Goal: Task Accomplishment & Management: Use online tool/utility

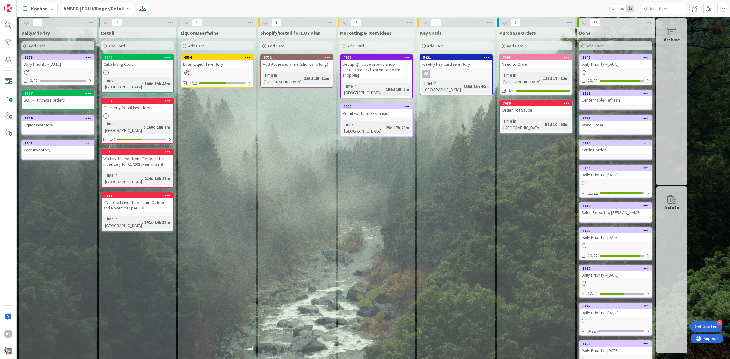
click at [97, 7] on b "AMBER | FOH Villager/Retail" at bounding box center [94, 8] width 61 height 6
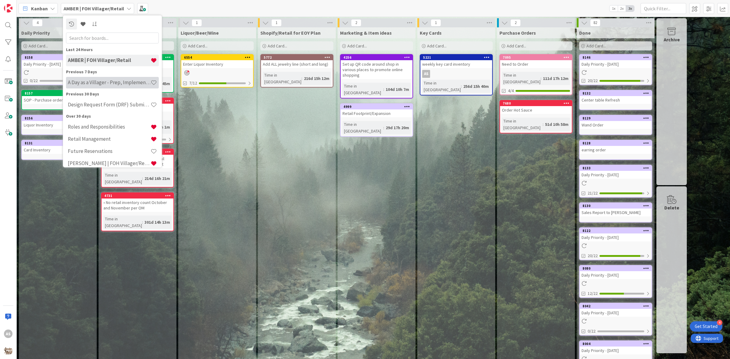
click at [101, 82] on h4 "A Day as a Villager - Prep, Implement and Execute" at bounding box center [109, 82] width 83 height 6
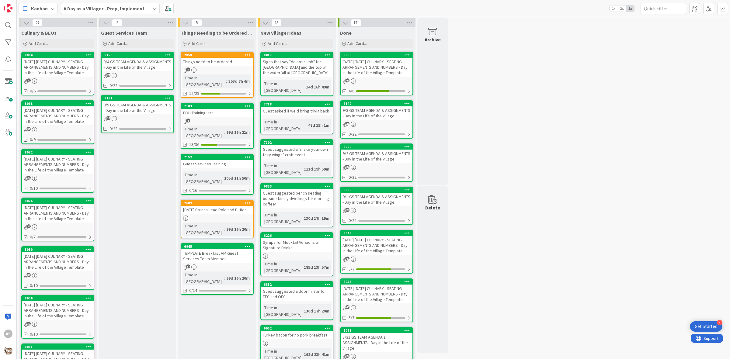
click at [58, 161] on div "[DATE] [DATE] CULINARY - SEATING ARRANGEMENTS AND NUMBERS - Day in the Life of …" at bounding box center [58, 164] width 72 height 19
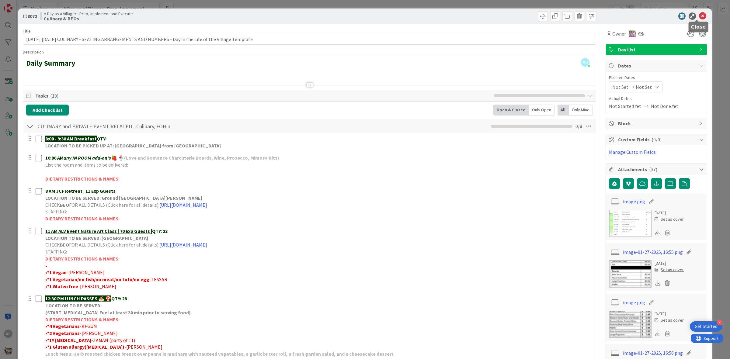
click at [698, 12] on div "ID 8072 A Day as a Villager - Prep, Implement and Execute Culinary & BEOs" at bounding box center [365, 16] width 694 height 15
click at [699, 16] on icon at bounding box center [702, 15] width 7 height 7
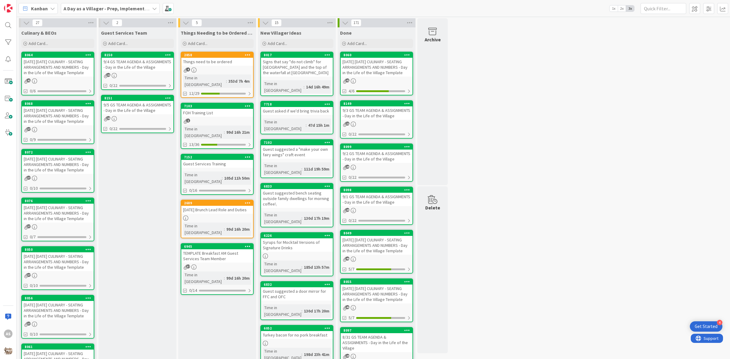
click at [60, 112] on div "[DATE] [DATE] CULINARY - SEATING ARRANGEMENTS AND NUMBERS - Day in the Life of …" at bounding box center [58, 116] width 72 height 19
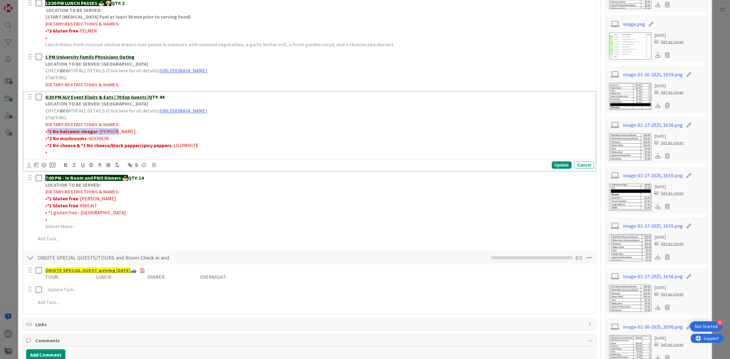
drag, startPoint x: 117, startPoint y: 132, endPoint x: 48, endPoint y: 133, distance: 69.4
click at [48, 133] on p "• *1 No balsamic vinegar -[PERSON_NAME]" at bounding box center [318, 131] width 547 height 7
copy p "*1 No balsamic vinegar -[PERSON_NAME]"
drag, startPoint x: 170, startPoint y: 146, endPoint x: 47, endPoint y: 145, distance: 122.1
click at [47, 145] on p "• *1 No cheese & *1 No cheese/black pepper/spicy peppers -LILLYWHITE" at bounding box center [318, 145] width 547 height 7
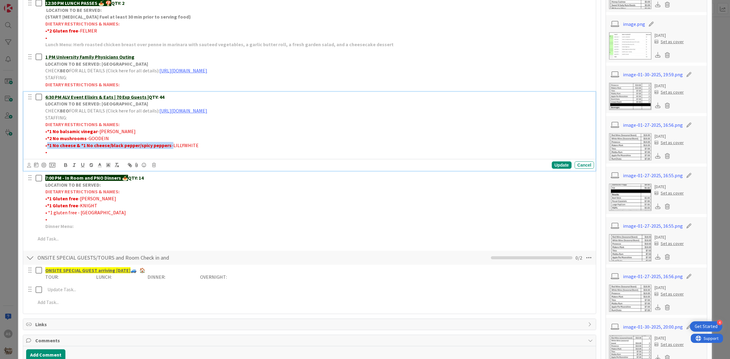
copy p "*1 No cheese & *1 No cheese/black pepper/spicy peppers -"
drag, startPoint x: 86, startPoint y: 137, endPoint x: 49, endPoint y: 138, distance: 36.8
click at [49, 138] on p "• *2 No mushrooms -GOODEIN" at bounding box center [318, 138] width 547 height 7
copy strong "2 No mushrooms"
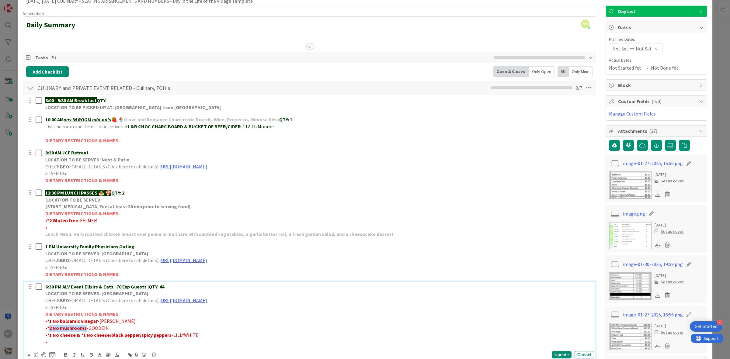
scroll to position [38, 0]
click at [668, 146] on icon at bounding box center [671, 145] width 6 height 5
click at [665, 140] on input "file" at bounding box center [665, 140] width 0 height 0
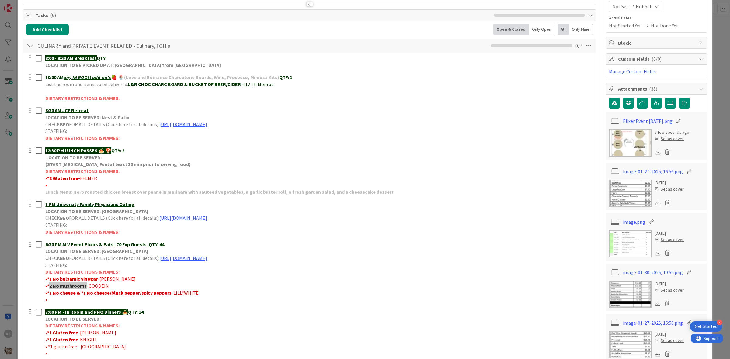
scroll to position [0, 0]
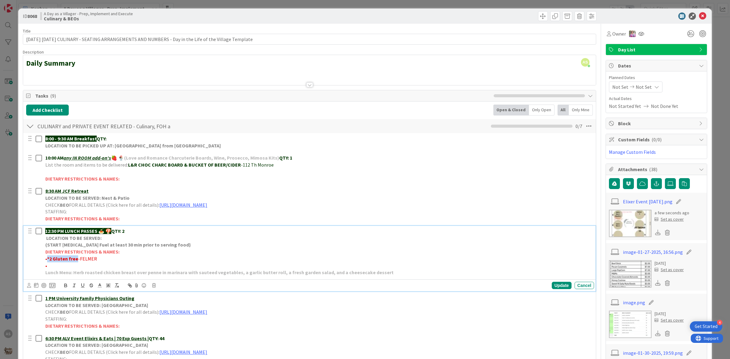
drag, startPoint x: 75, startPoint y: 262, endPoint x: 47, endPoint y: 257, distance: 28.7
click at [47, 257] on strong "*2 Gluten free" at bounding box center [62, 259] width 31 height 6
drag, startPoint x: 54, startPoint y: 263, endPoint x: 46, endPoint y: 256, distance: 10.3
click at [46, 256] on p "• *2 Gluten free -FELMER" at bounding box center [318, 259] width 547 height 7
drag, startPoint x: 49, startPoint y: 257, endPoint x: 75, endPoint y: 261, distance: 26.1
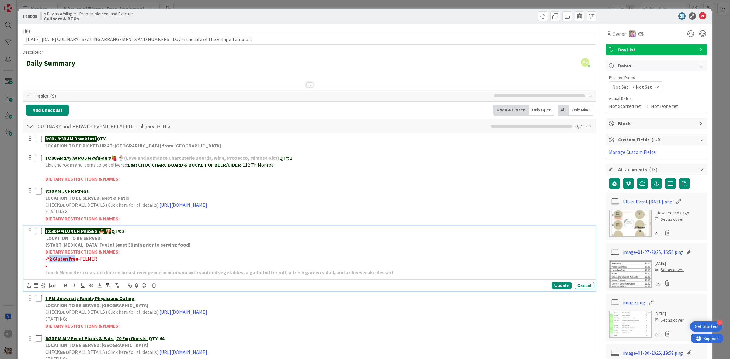
click at [75, 261] on strong "*2 Gluten free" at bounding box center [62, 259] width 31 height 6
drag, startPoint x: 77, startPoint y: 261, endPoint x: 49, endPoint y: 262, distance: 28.0
click at [49, 262] on p "• *2 Gluten free -FELMER" at bounding box center [318, 259] width 547 height 7
copy strong "2 Gluten free"
click at [668, 186] on icon at bounding box center [671, 183] width 6 height 5
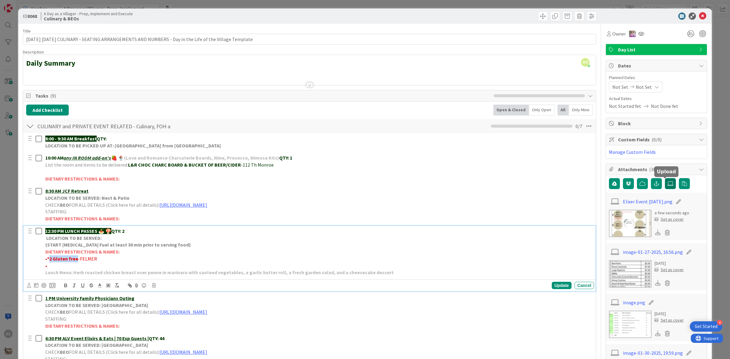
click at [665, 178] on input "file" at bounding box center [665, 178] width 0 height 0
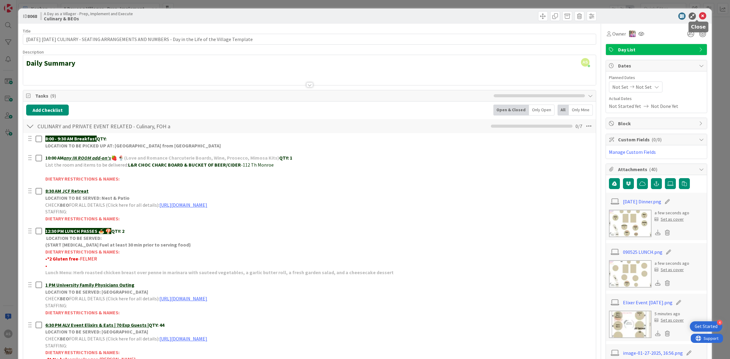
click at [699, 17] on icon at bounding box center [702, 15] width 7 height 7
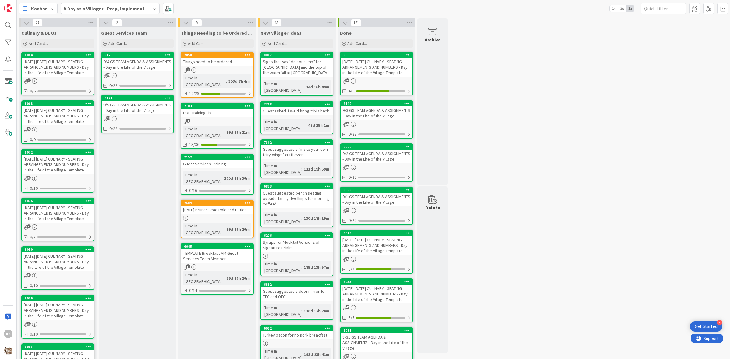
click at [55, 170] on div "[DATE] [DATE] CULINARY - SEATING ARRANGEMENTS AND NUMBERS - Day in the Life of …" at bounding box center [58, 164] width 72 height 19
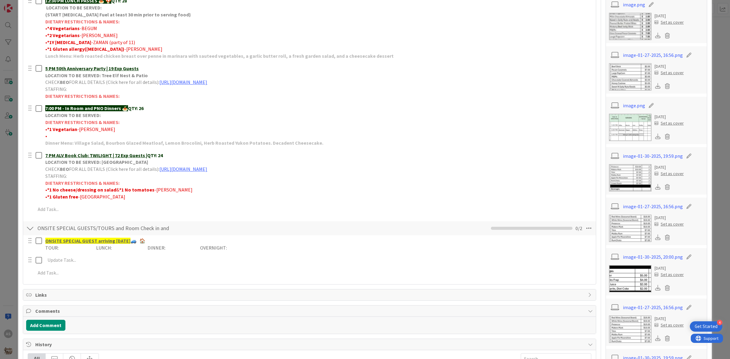
scroll to position [304, 0]
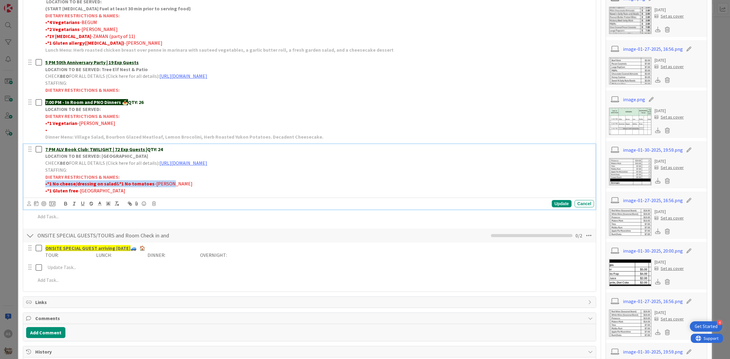
drag, startPoint x: 177, startPoint y: 181, endPoint x: 43, endPoint y: 184, distance: 134.3
click at [43, 184] on div "7 PM ALV Book Club: TWILIGHT | 72 Exp Guests | QTY: 24 LOCATION TO BE SERVED: […" at bounding box center [319, 170] width 552 height 52
copy p "• *1 No cheese/dressing on salad & *1 No tomatoes -[PERSON_NAME]"
drag, startPoint x: 110, startPoint y: 191, endPoint x: 50, endPoint y: 189, distance: 59.4
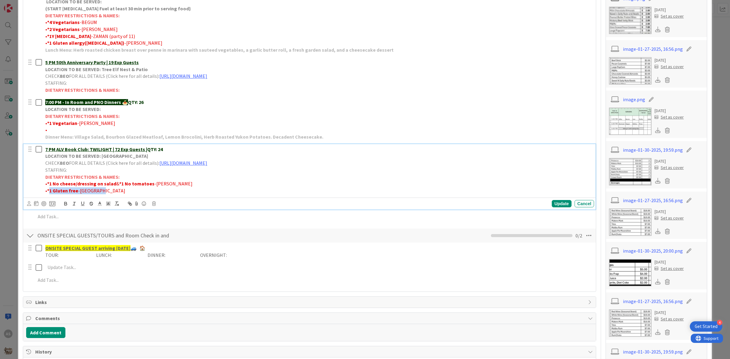
click at [50, 189] on p "• *1 Gluten free -[GEOGRAPHIC_DATA]" at bounding box center [318, 190] width 547 height 7
copy p "1 Gluten free -[GEOGRAPHIC_DATA]"
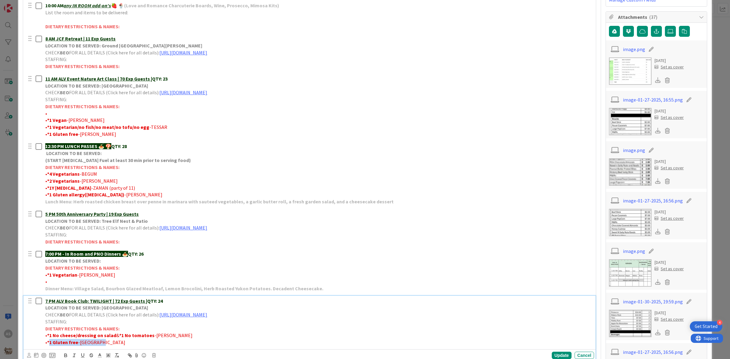
scroll to position [152, 0]
click at [668, 34] on icon at bounding box center [671, 31] width 6 height 5
click at [665, 26] on input "file" at bounding box center [665, 26] width 0 height 0
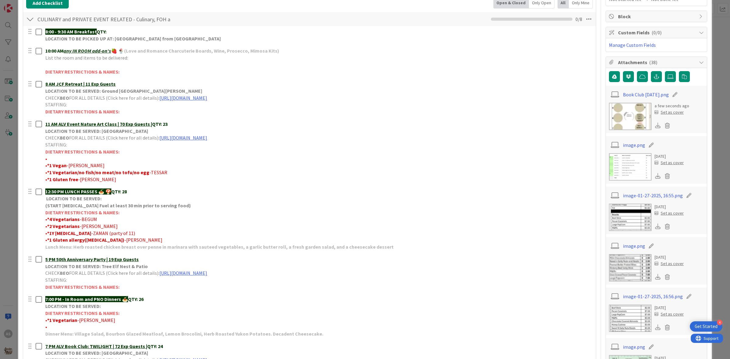
scroll to position [0, 0]
